Goal: Find specific page/section: Find specific page/section

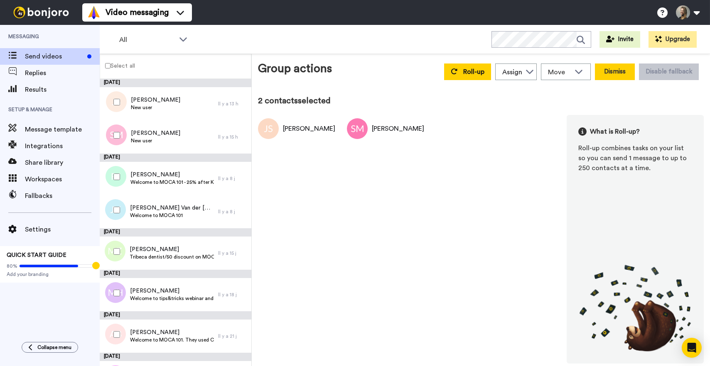
click at [615, 72] on button "Dismiss" at bounding box center [615, 72] width 40 height 17
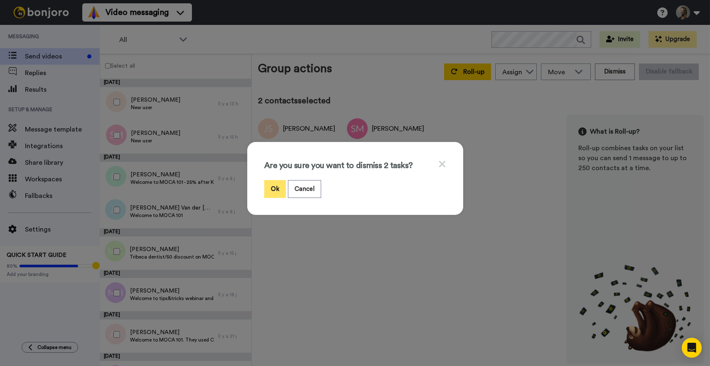
click at [277, 190] on button "Ok" at bounding box center [275, 189] width 22 height 18
